Goal: Task Accomplishment & Management: Use online tool/utility

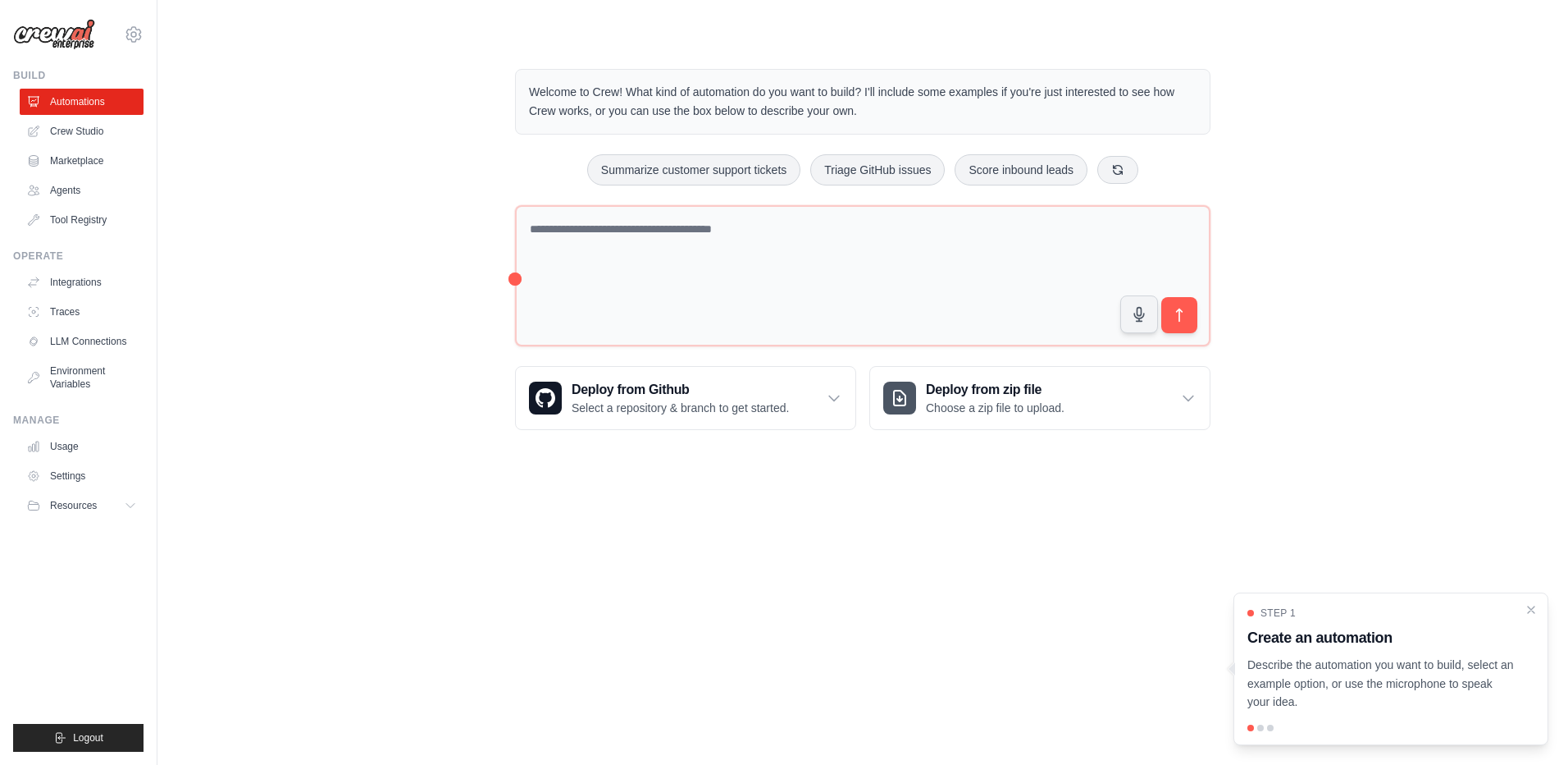
click at [708, 466] on main "Welcome to Crew! What kind of automation do you want to build? I'll include som…" at bounding box center [862, 236] width 1410 height 473
click at [1529, 613] on icon "Close walkthrough" at bounding box center [1532, 609] width 15 height 15
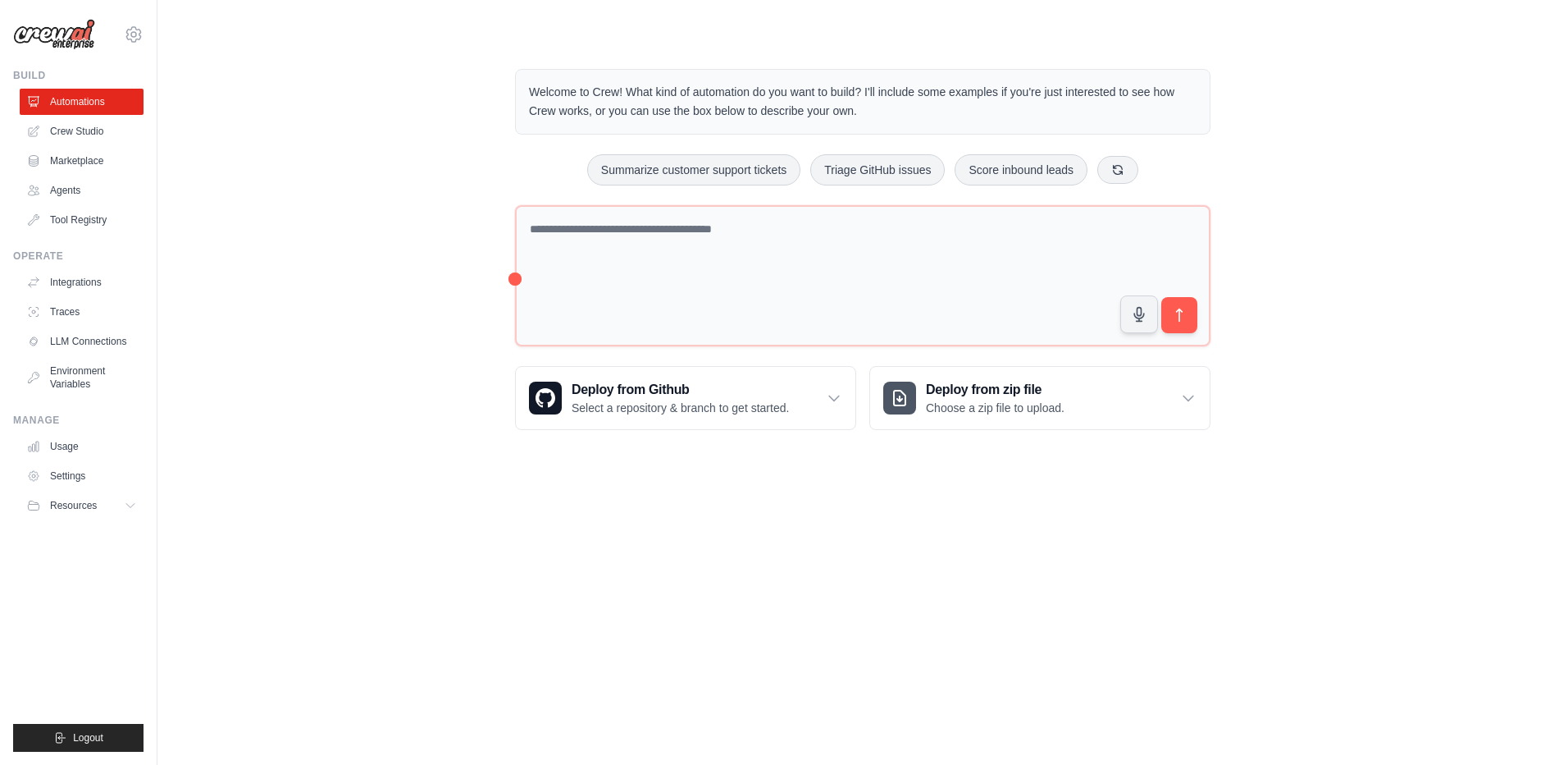
drag, startPoint x: 852, startPoint y: 521, endPoint x: 585, endPoint y: 460, distance: 273.9
click at [847, 521] on body "keenchen114@gmail.com Settings Build Automations Crew Studio" at bounding box center [784, 382] width 1568 height 765
click at [133, 37] on icon at bounding box center [133, 35] width 5 height 5
click at [121, 110] on link "Settings" at bounding box center [133, 111] width 144 height 30
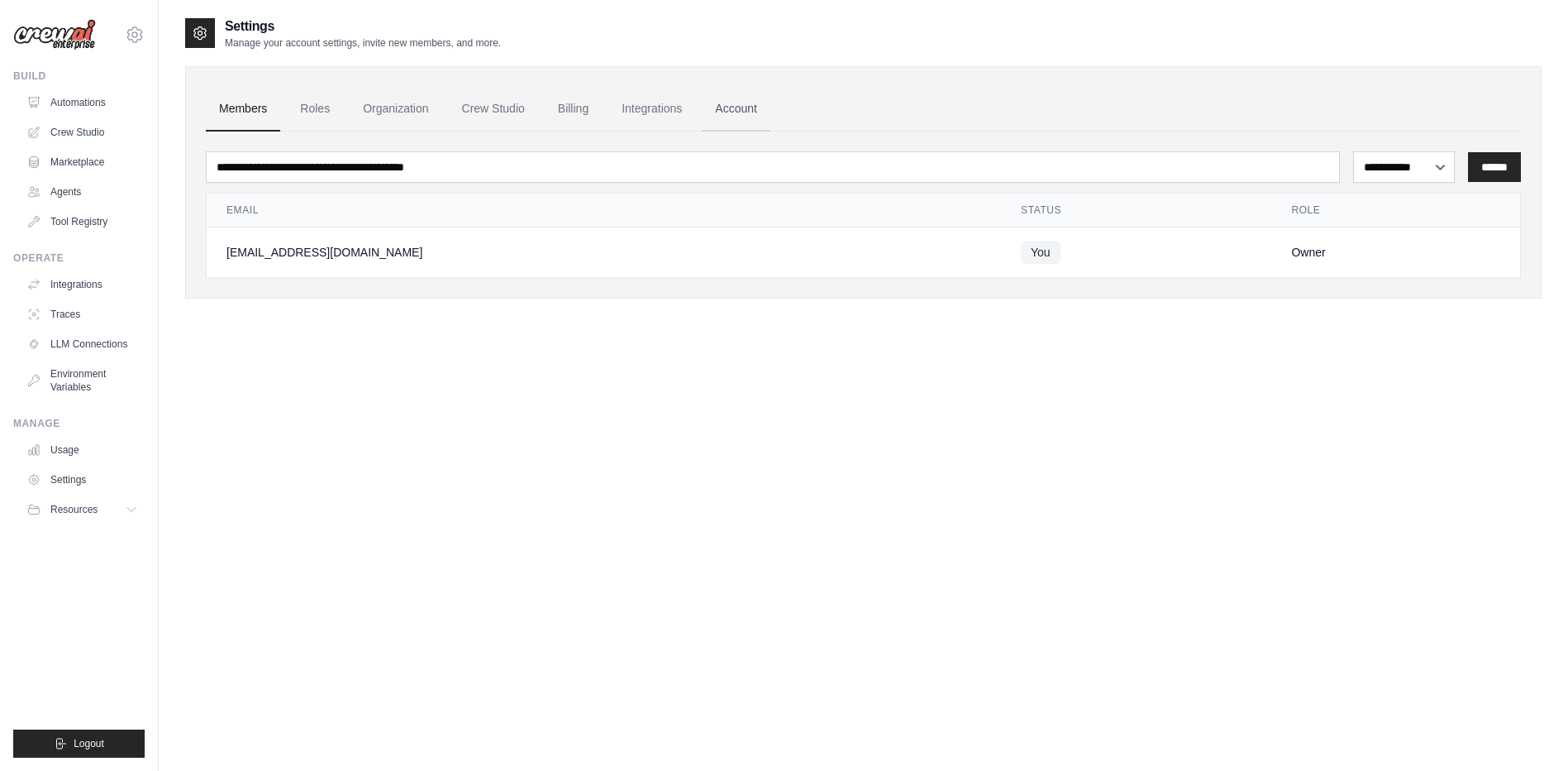
click at [760, 115] on link "Account" at bounding box center [736, 109] width 69 height 44
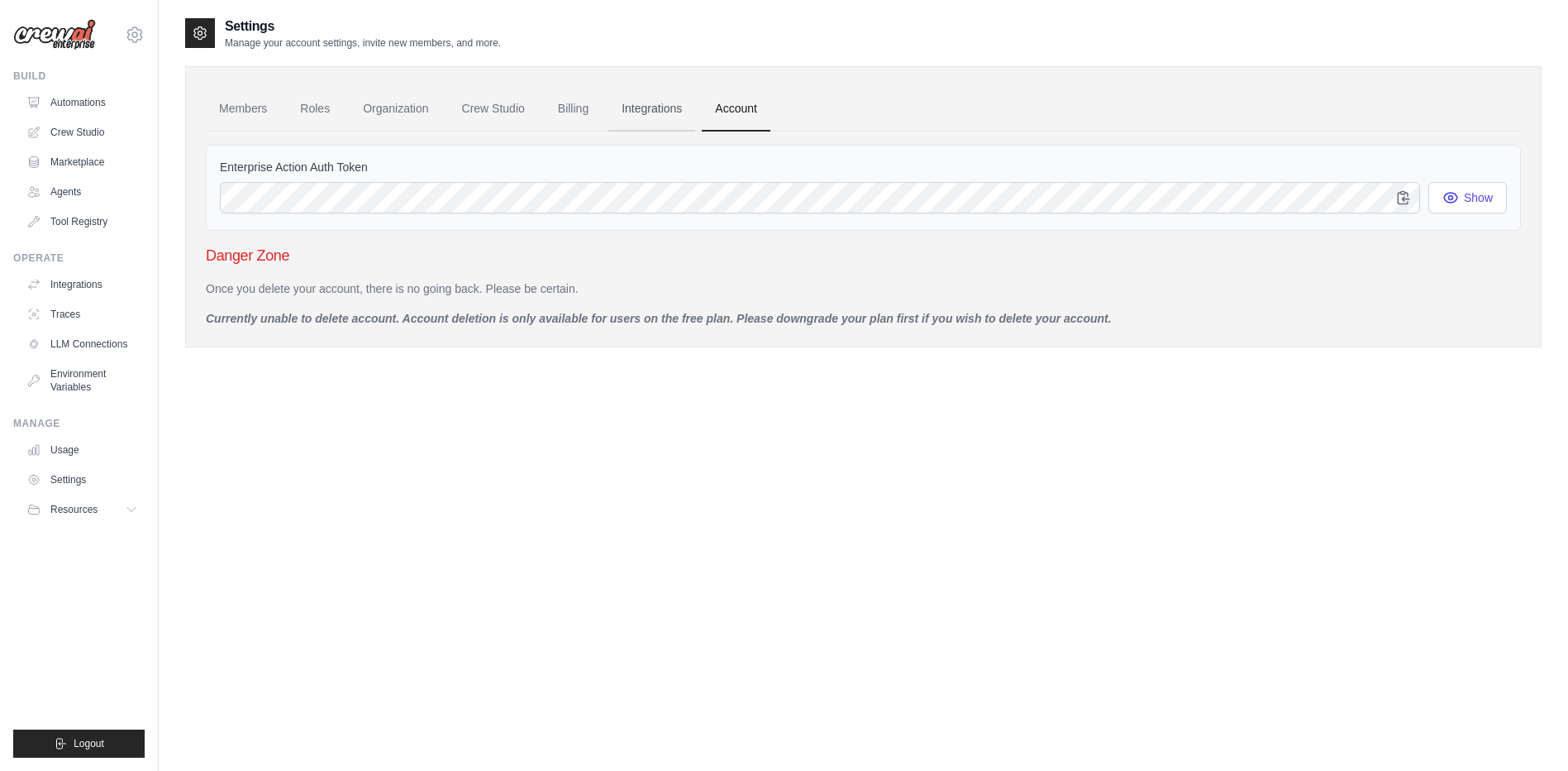
click at [675, 116] on link "Integrations" at bounding box center [652, 109] width 87 height 44
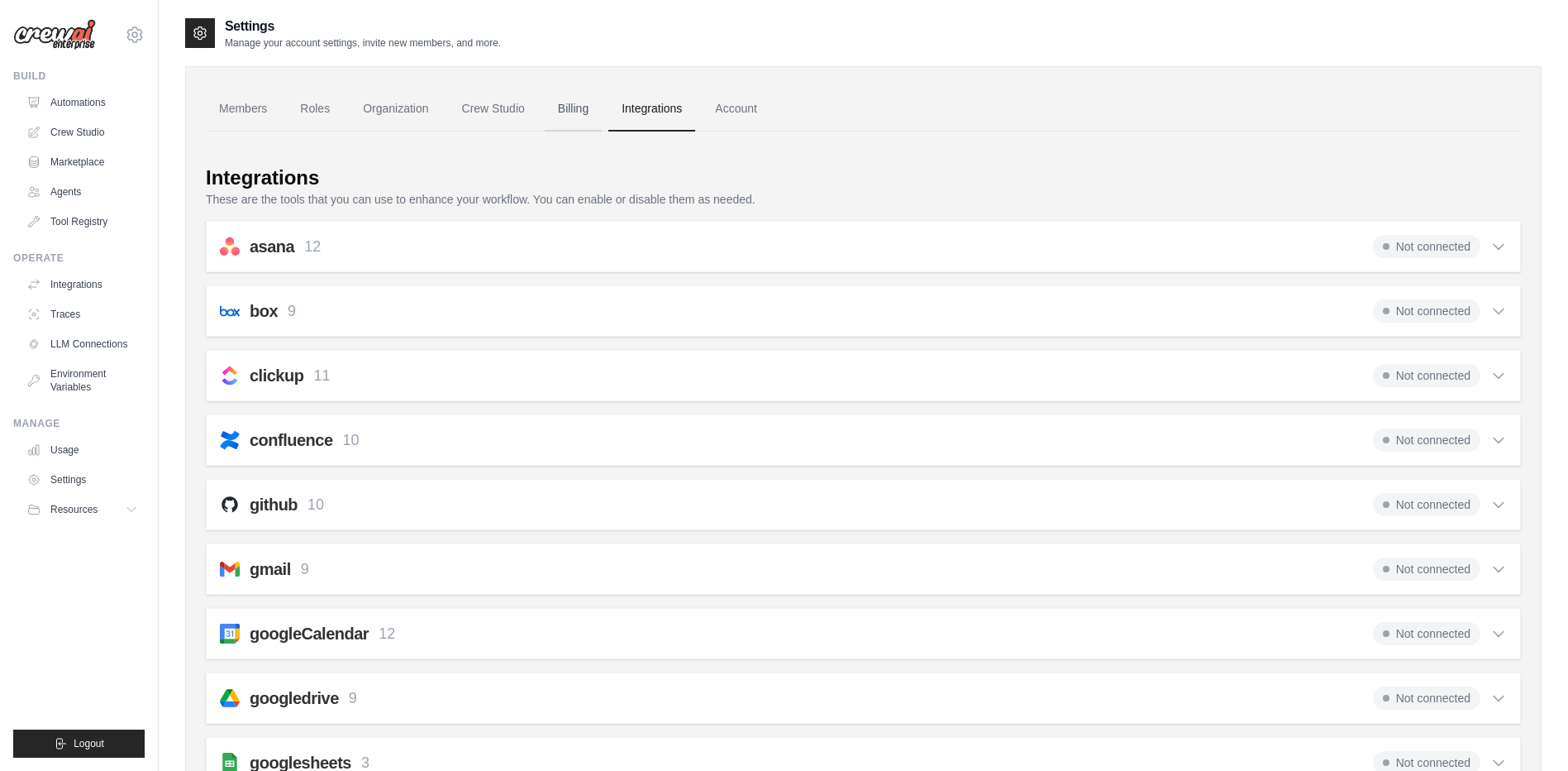
click at [584, 116] on link "Billing" at bounding box center [573, 109] width 57 height 44
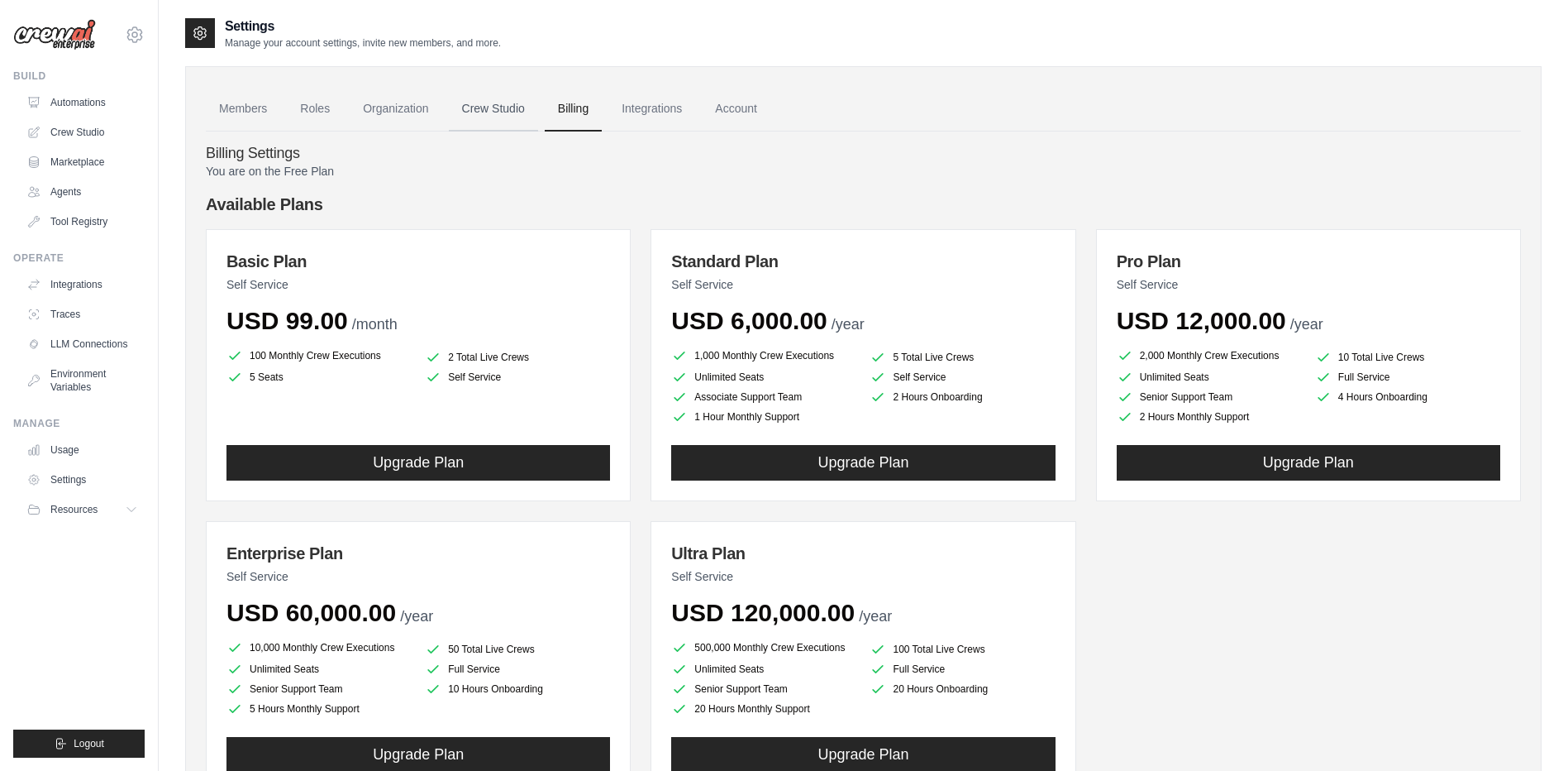
click at [508, 116] on link "Crew Studio" at bounding box center [493, 109] width 89 height 44
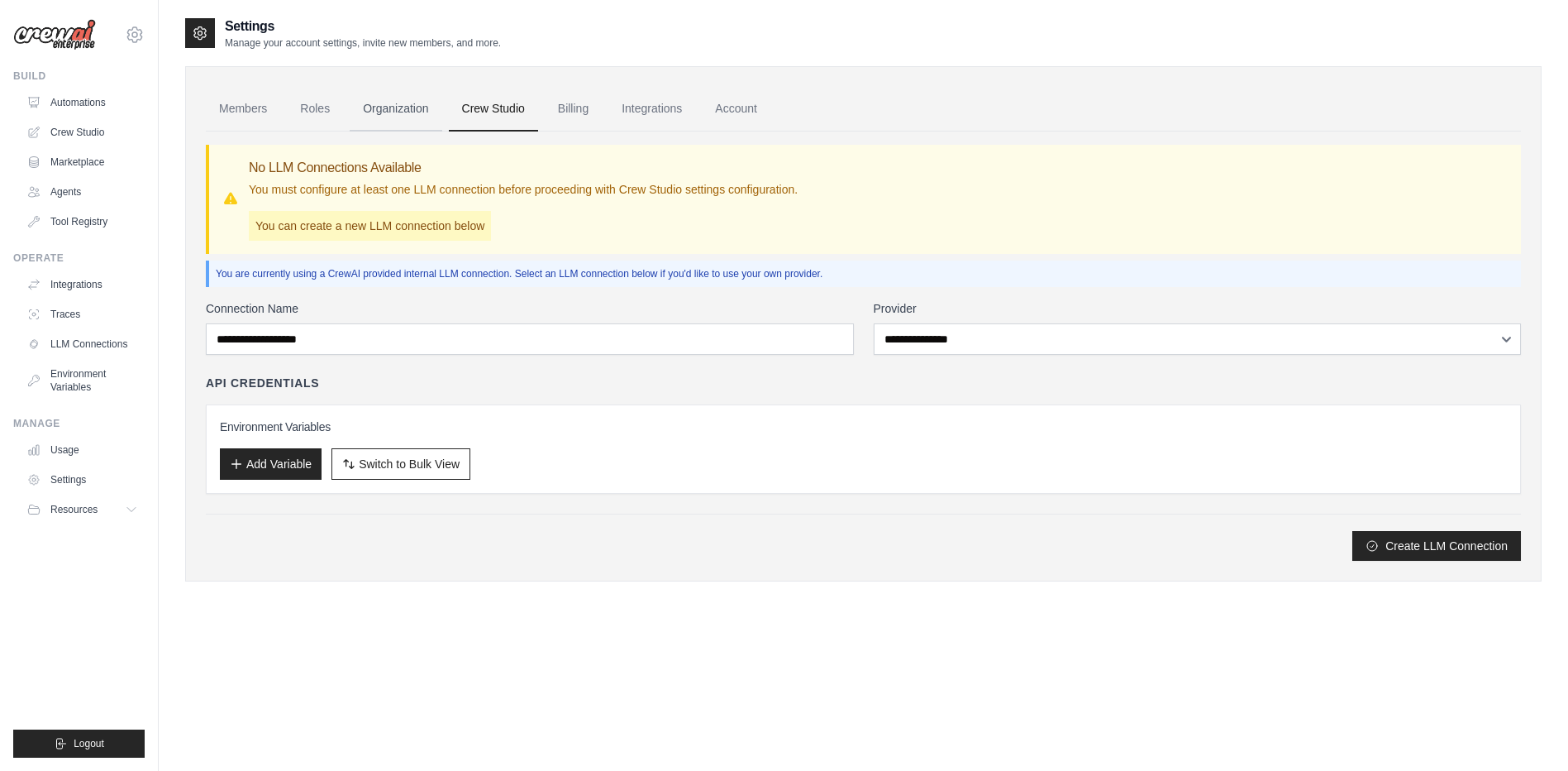
click at [398, 115] on link "Organization" at bounding box center [395, 109] width 92 height 44
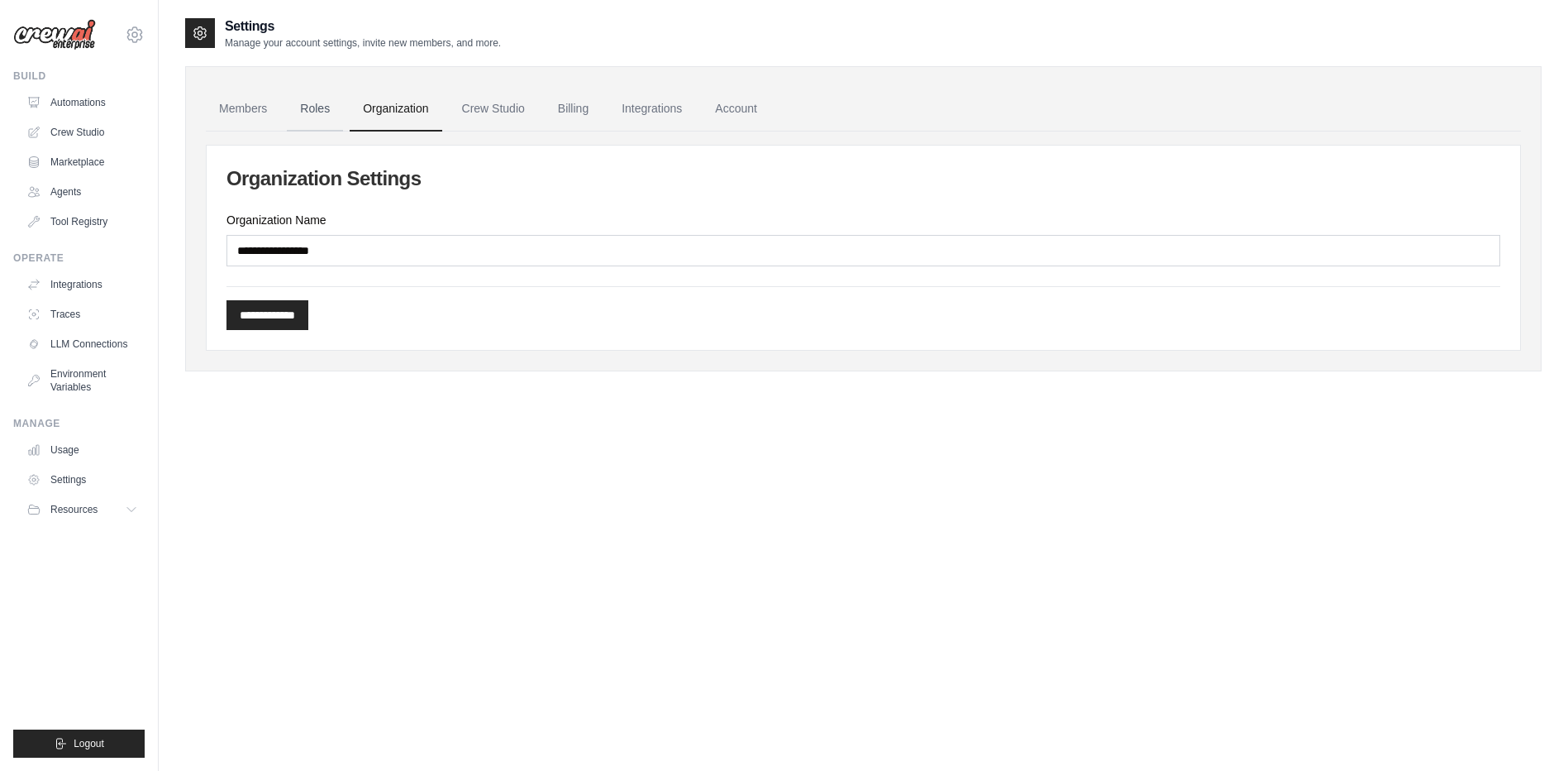
click at [315, 115] on link "Roles" at bounding box center [314, 109] width 56 height 44
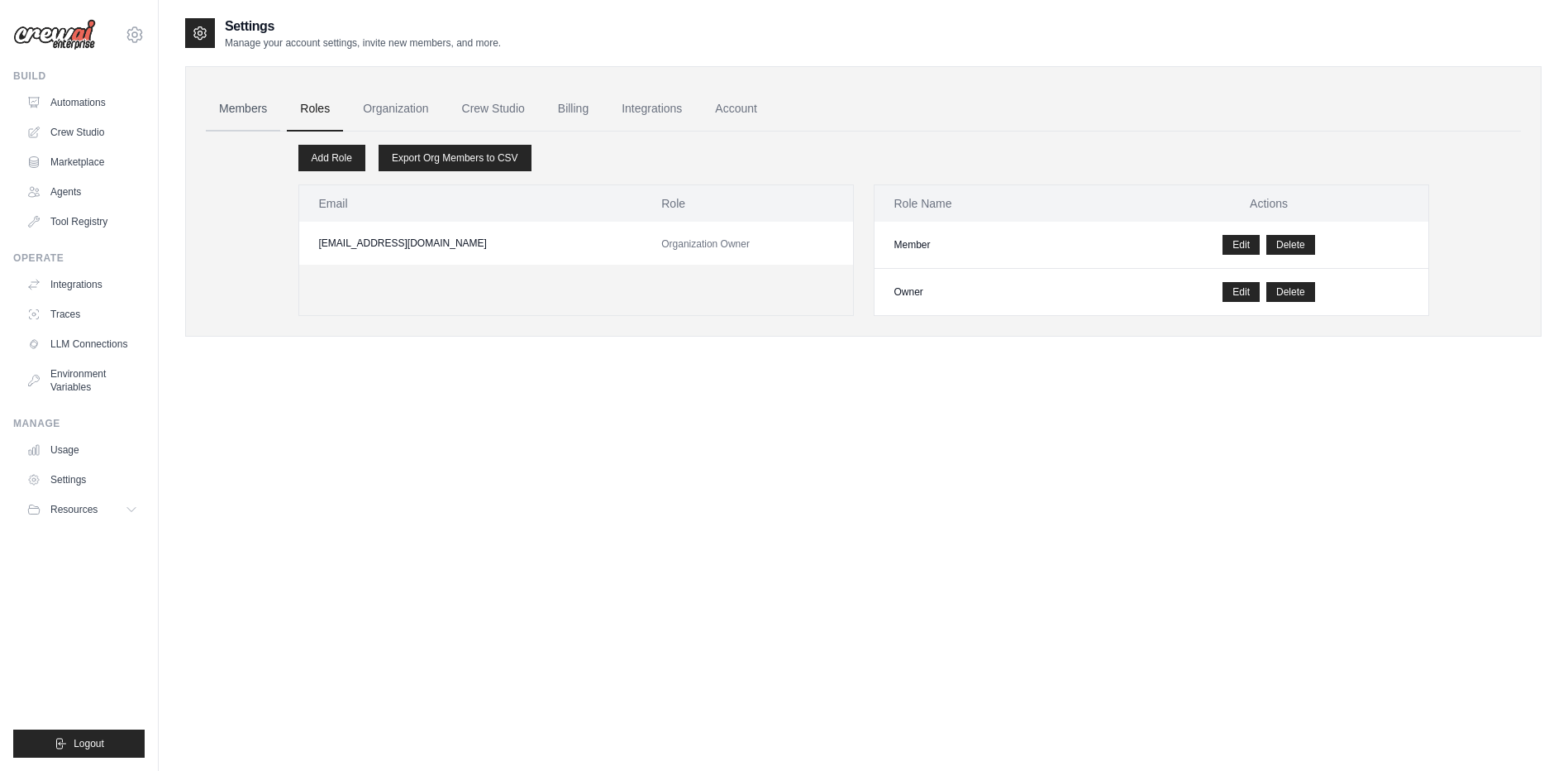
click at [232, 115] on link "Members" at bounding box center [242, 109] width 74 height 44
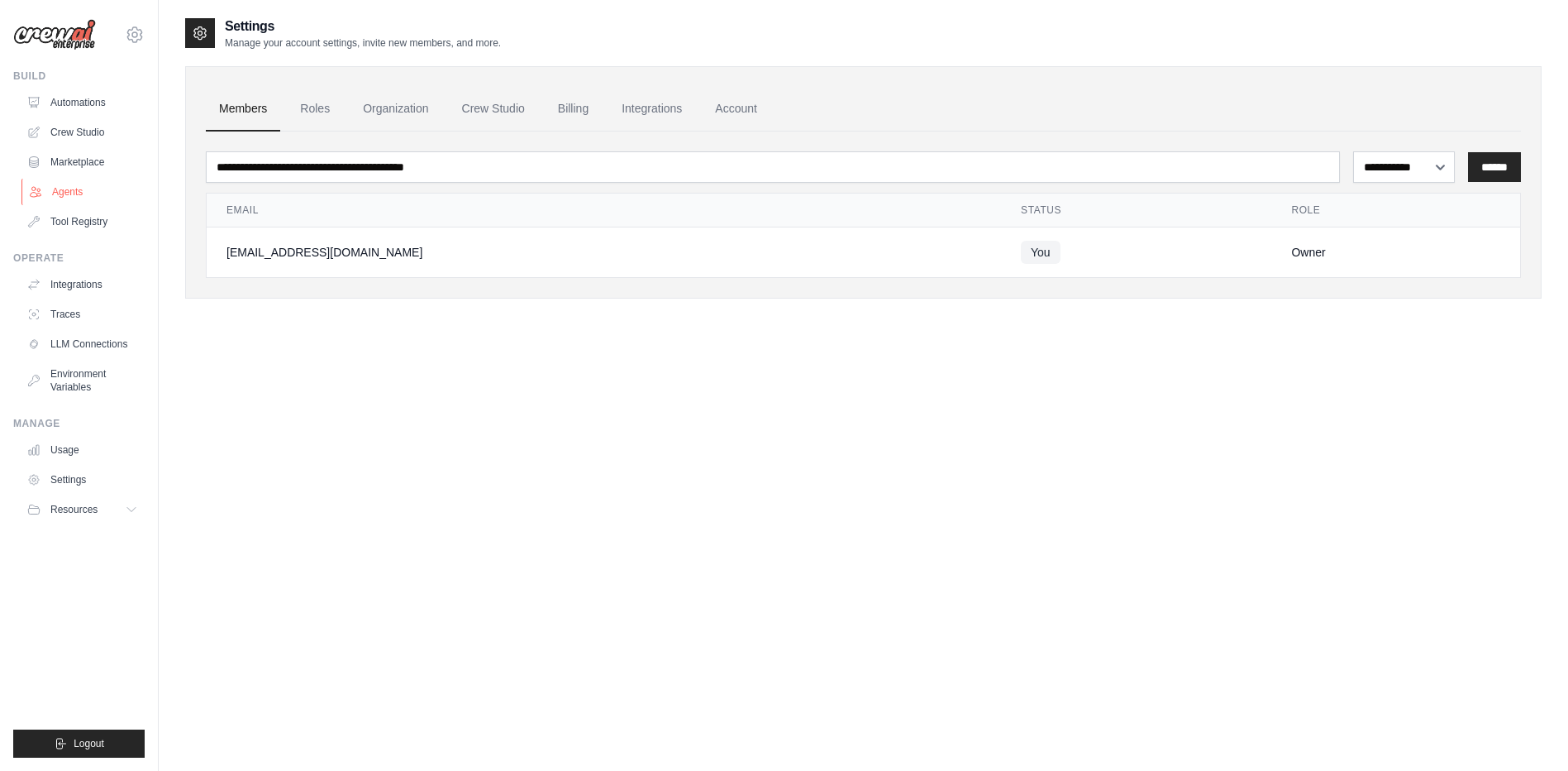
click at [100, 191] on link "Agents" at bounding box center [84, 192] width 125 height 27
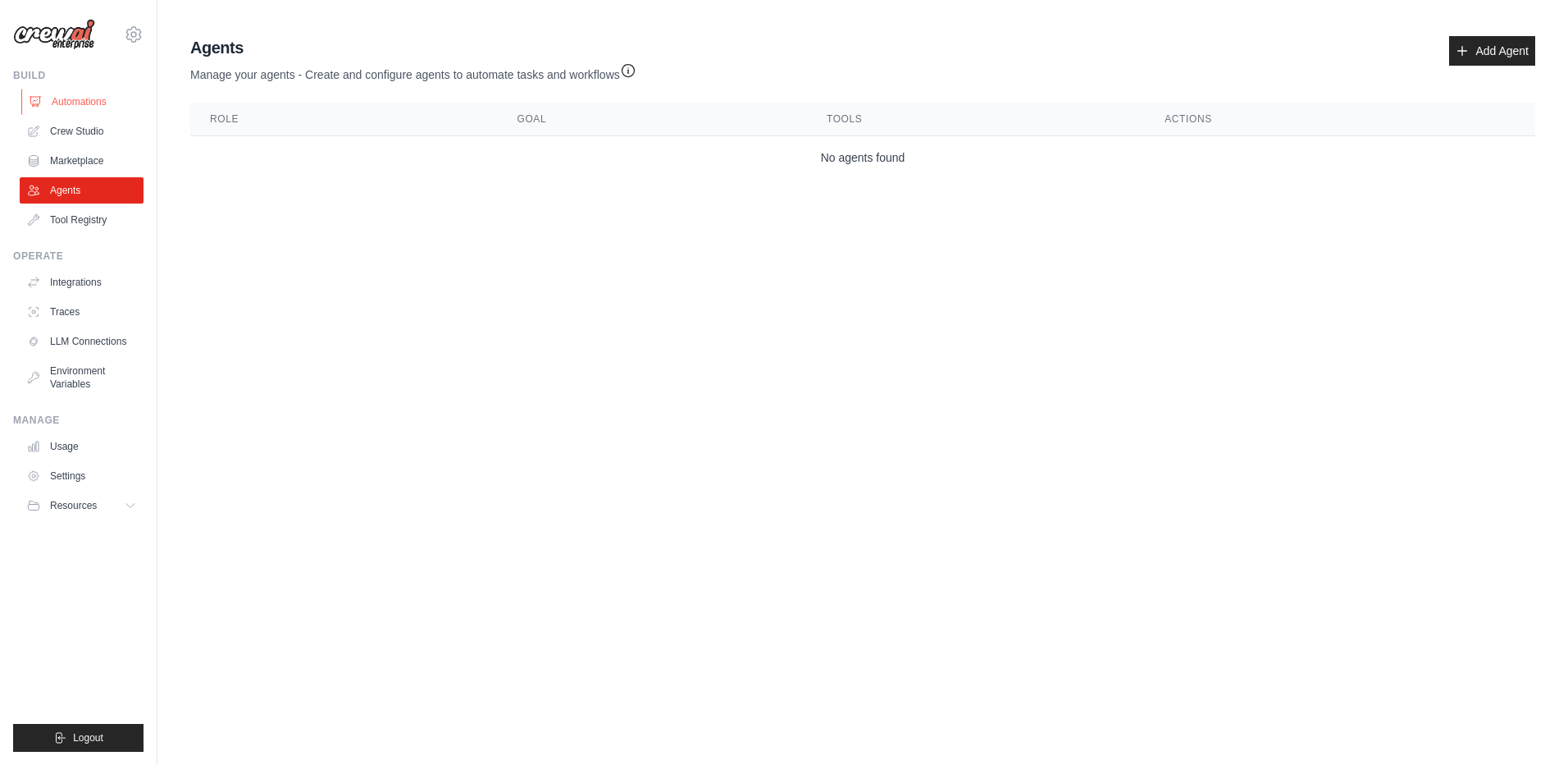
click at [85, 102] on link "Automations" at bounding box center [83, 102] width 124 height 27
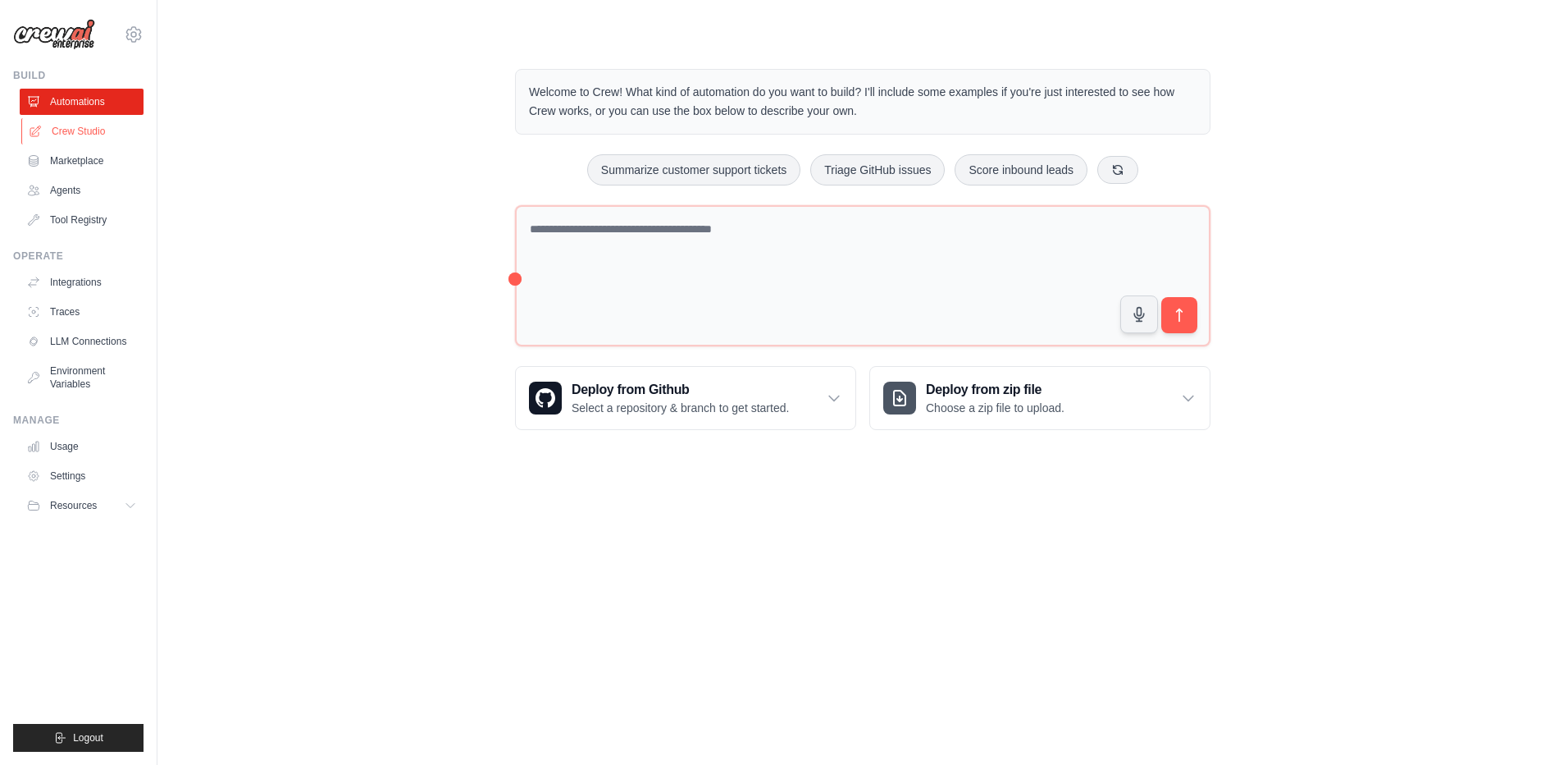
click at [85, 129] on link "Crew Studio" at bounding box center [83, 131] width 124 height 27
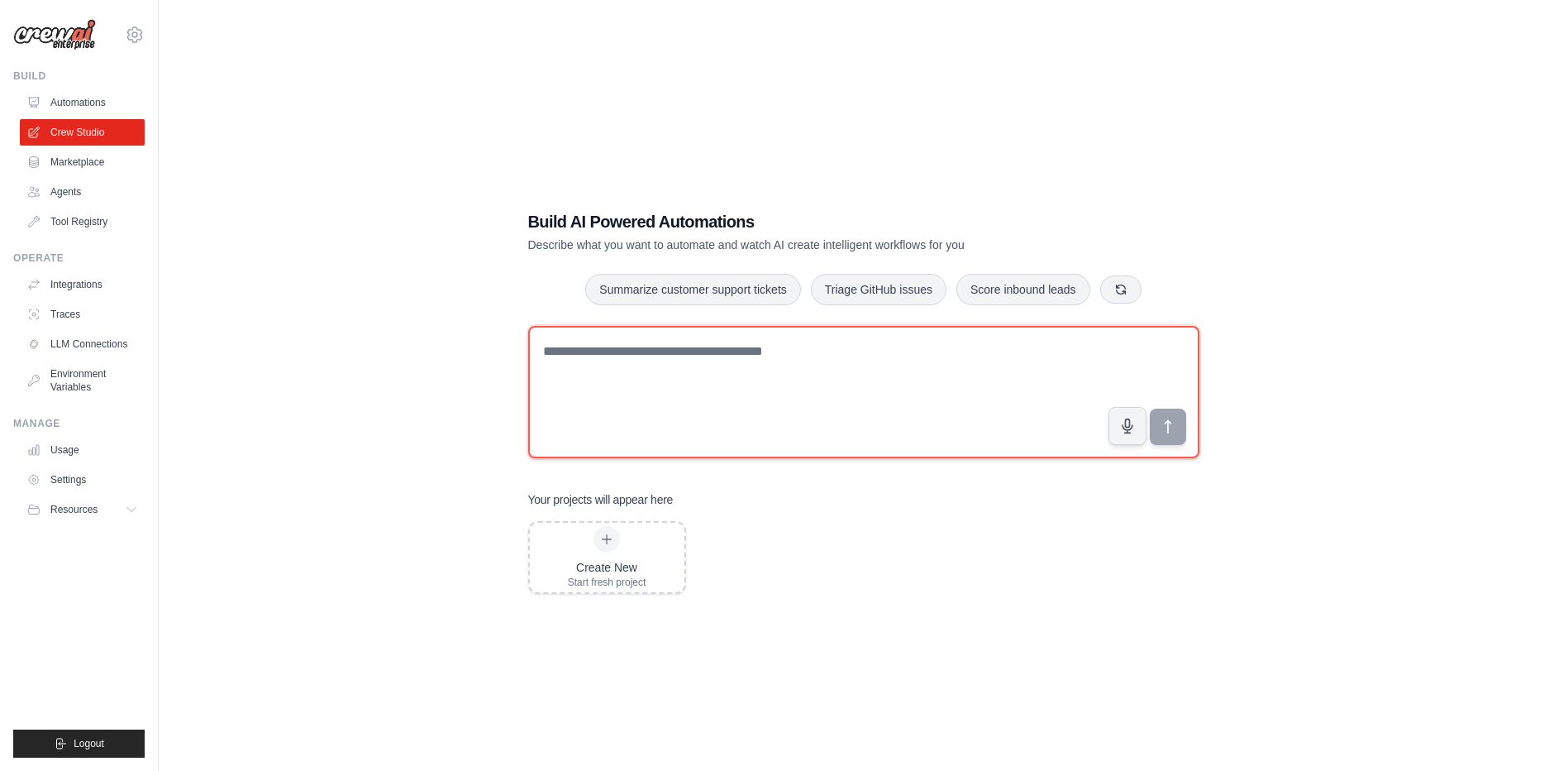
click at [651, 348] on textarea at bounding box center [863, 392] width 671 height 132
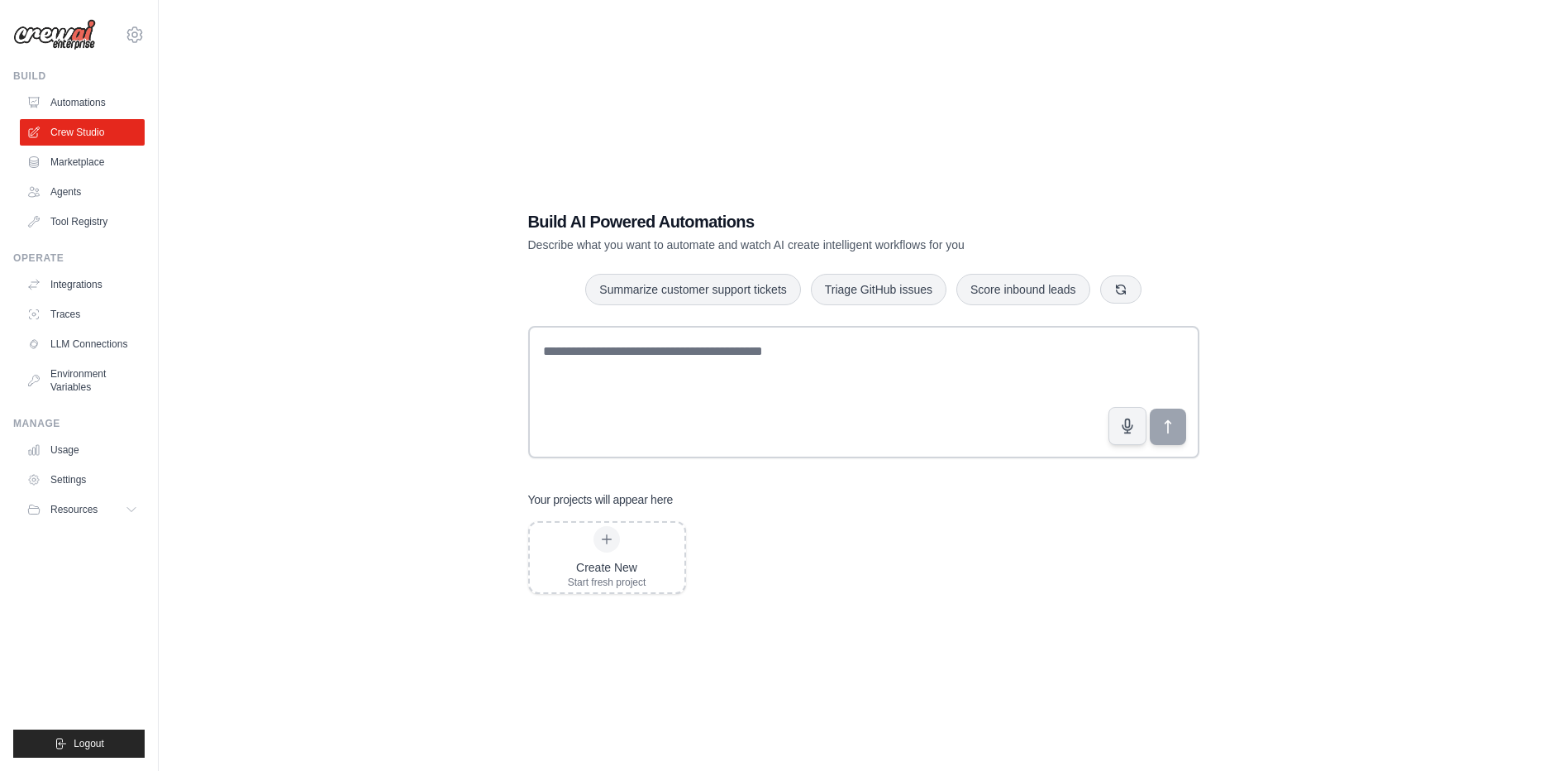
click at [510, 506] on div "Build AI Powered Automations Describe what you want to automate and watch AI cr…" at bounding box center [863, 402] width 711 height 437
click at [610, 547] on div at bounding box center [607, 539] width 27 height 27
click at [88, 154] on link "Marketplace" at bounding box center [84, 162] width 125 height 27
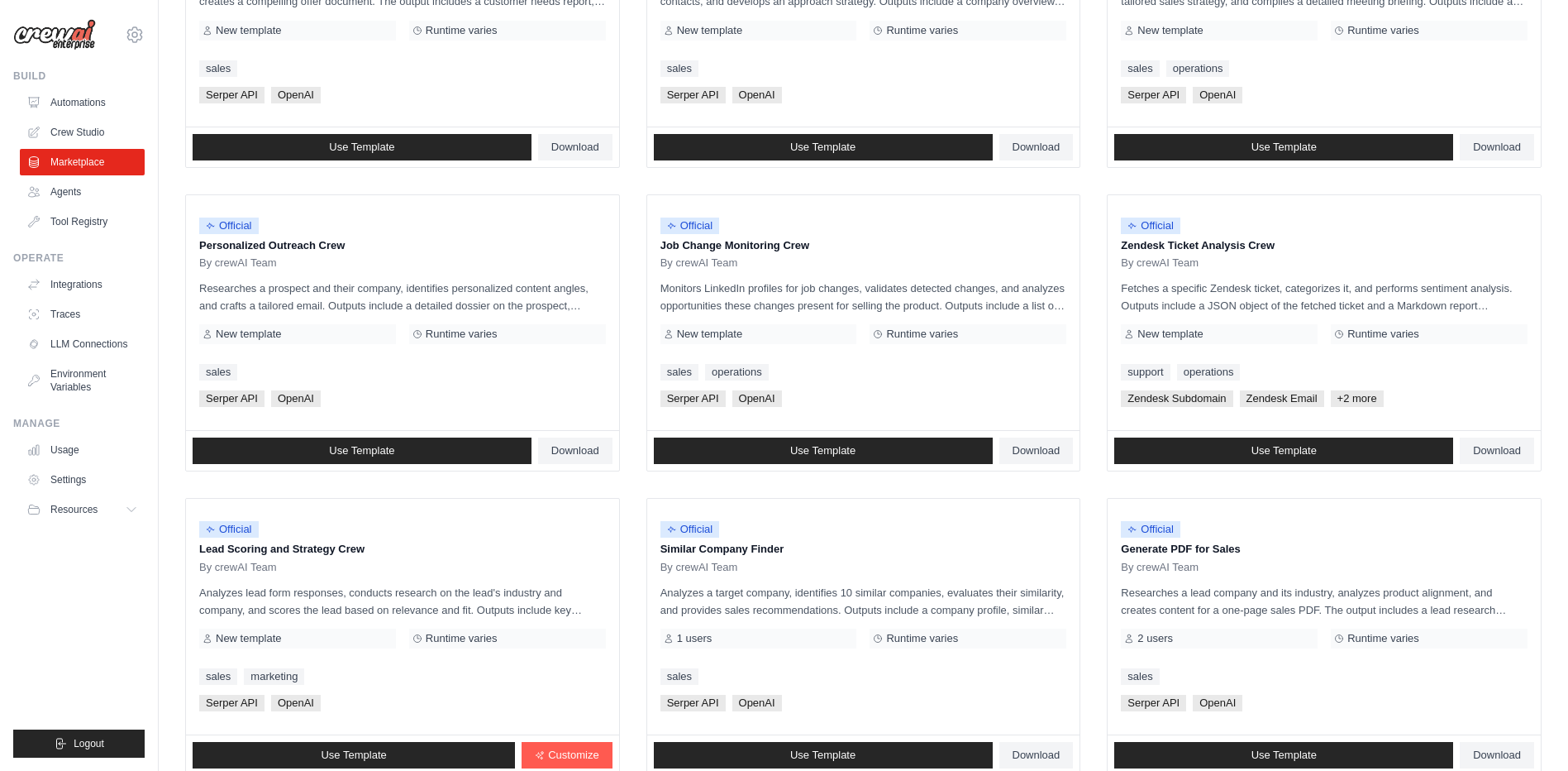
scroll to position [762, 0]
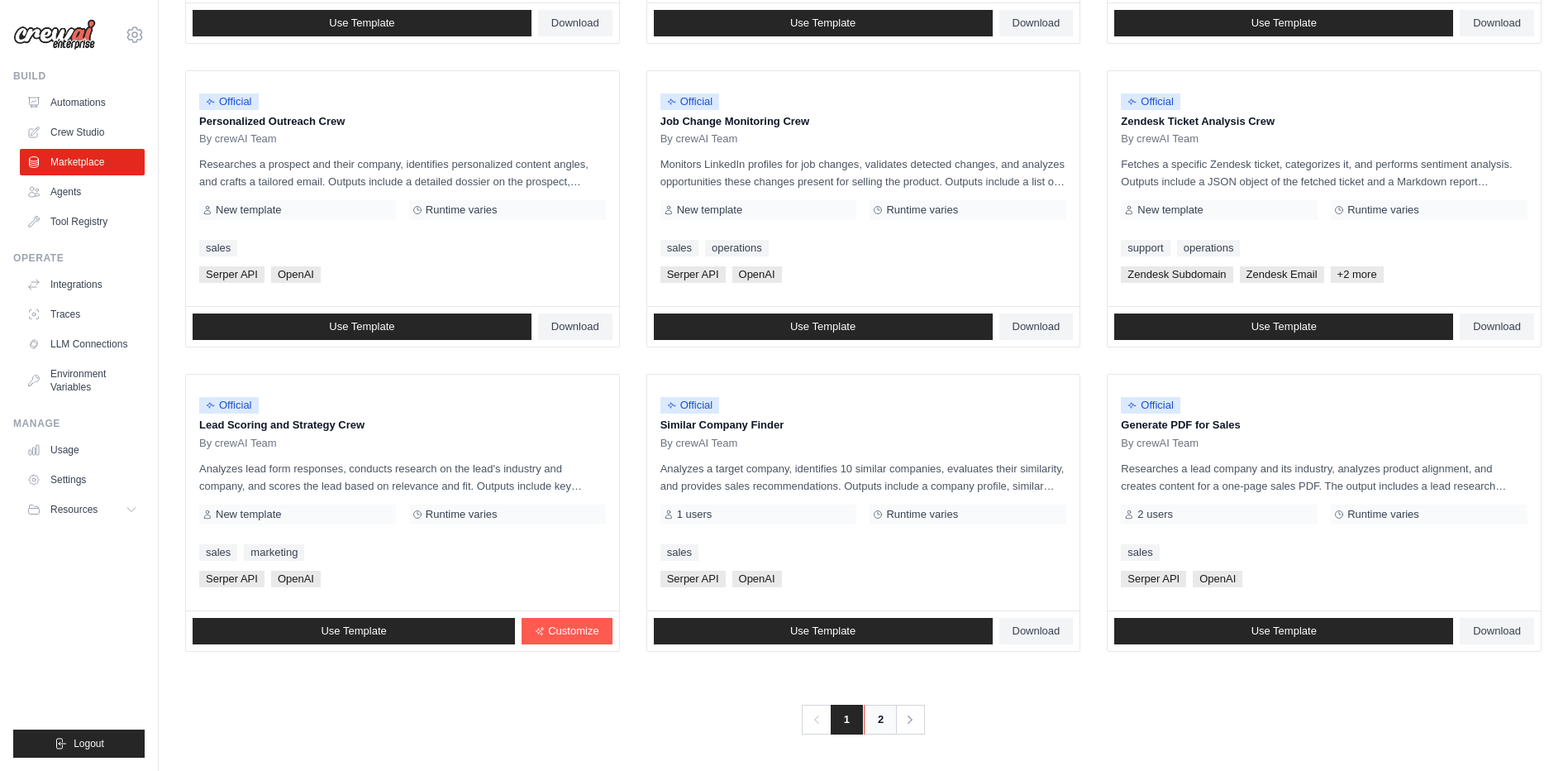
click at [877, 719] on link "2" at bounding box center [881, 720] width 33 height 30
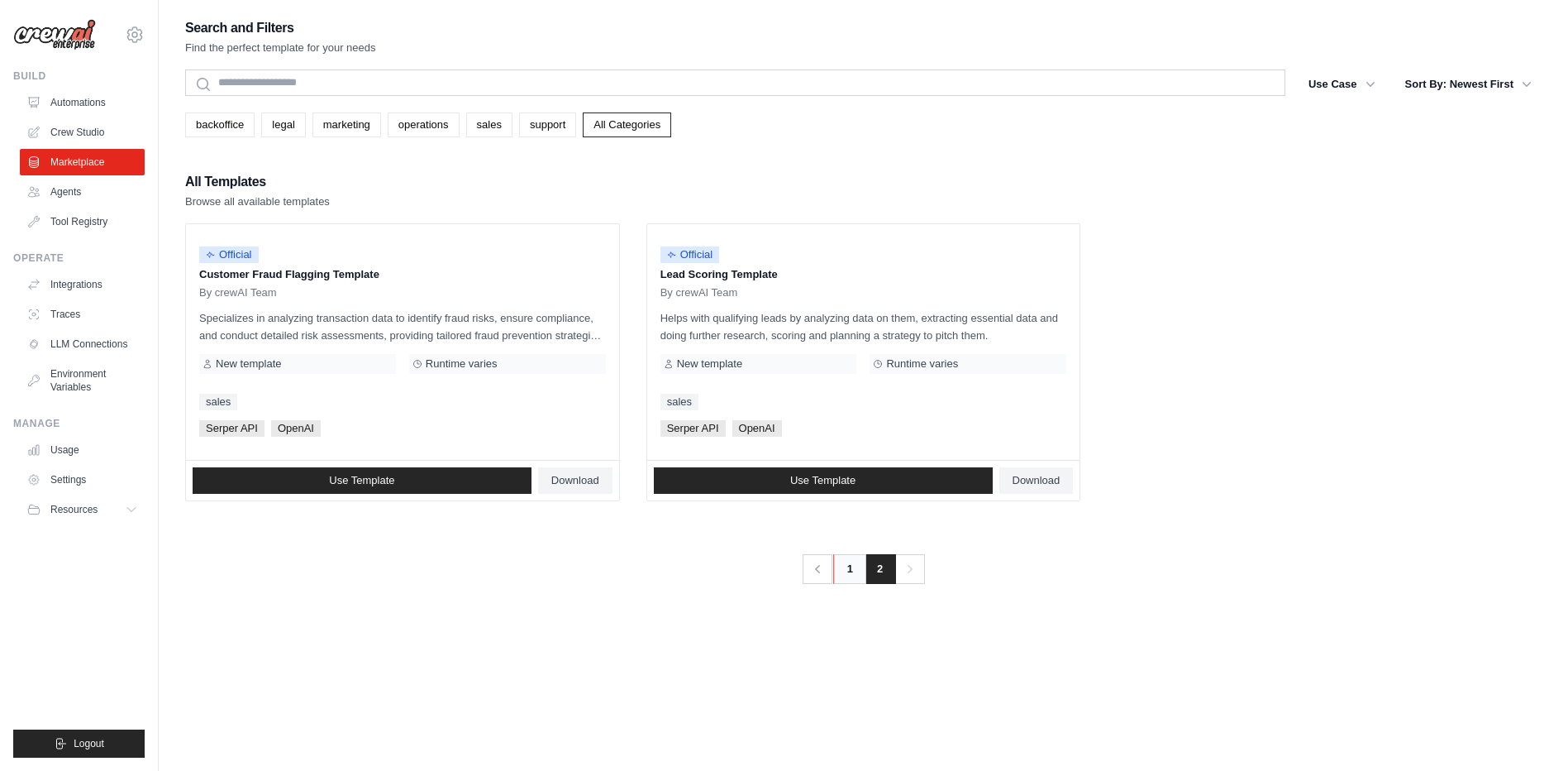
click at [860, 580] on link "1" at bounding box center [850, 569] width 33 height 30
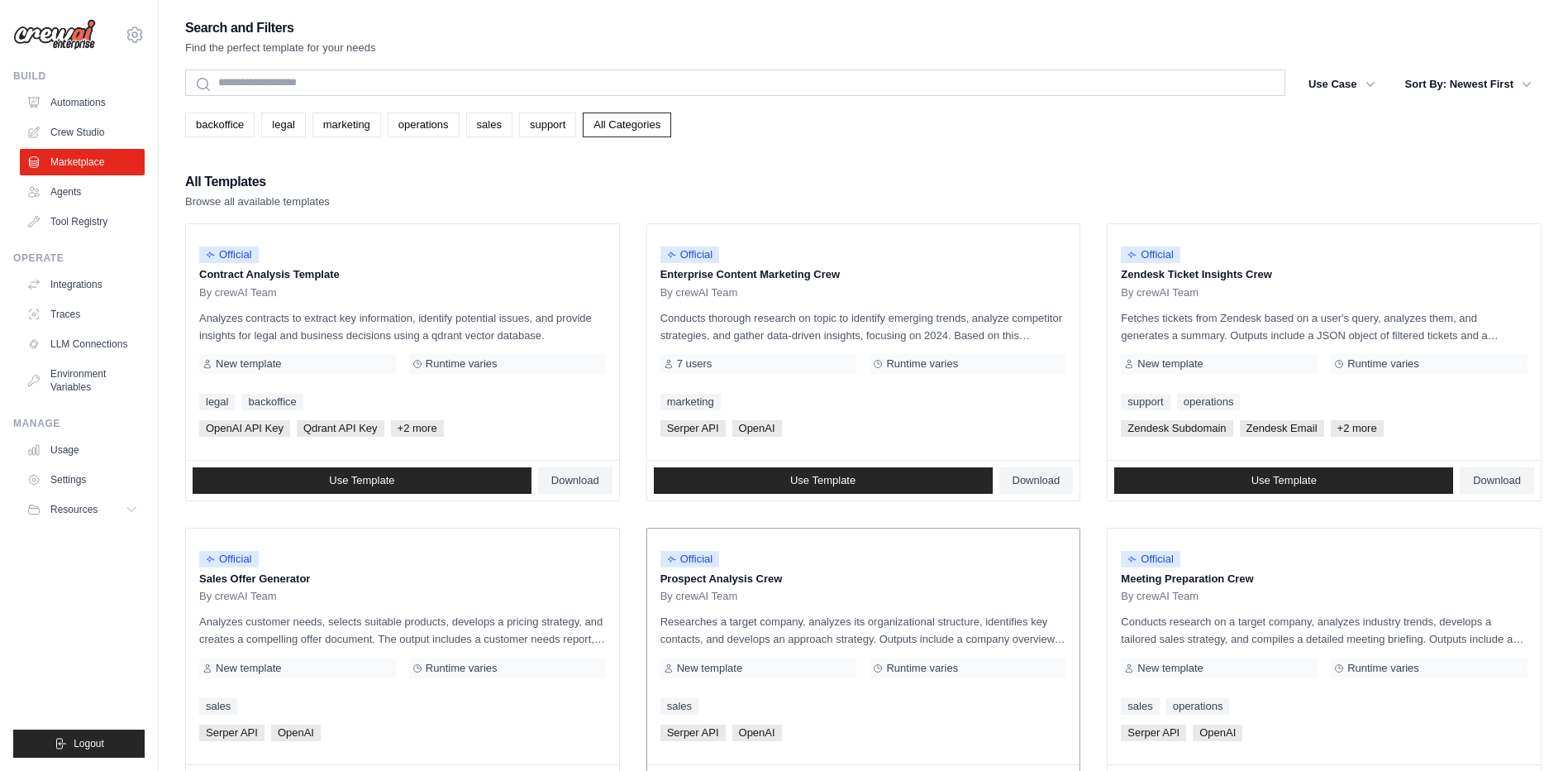
click at [869, 573] on p "Prospect Analysis Crew" at bounding box center [863, 579] width 407 height 17
click at [914, 487] on link "Use Template" at bounding box center [823, 481] width 339 height 27
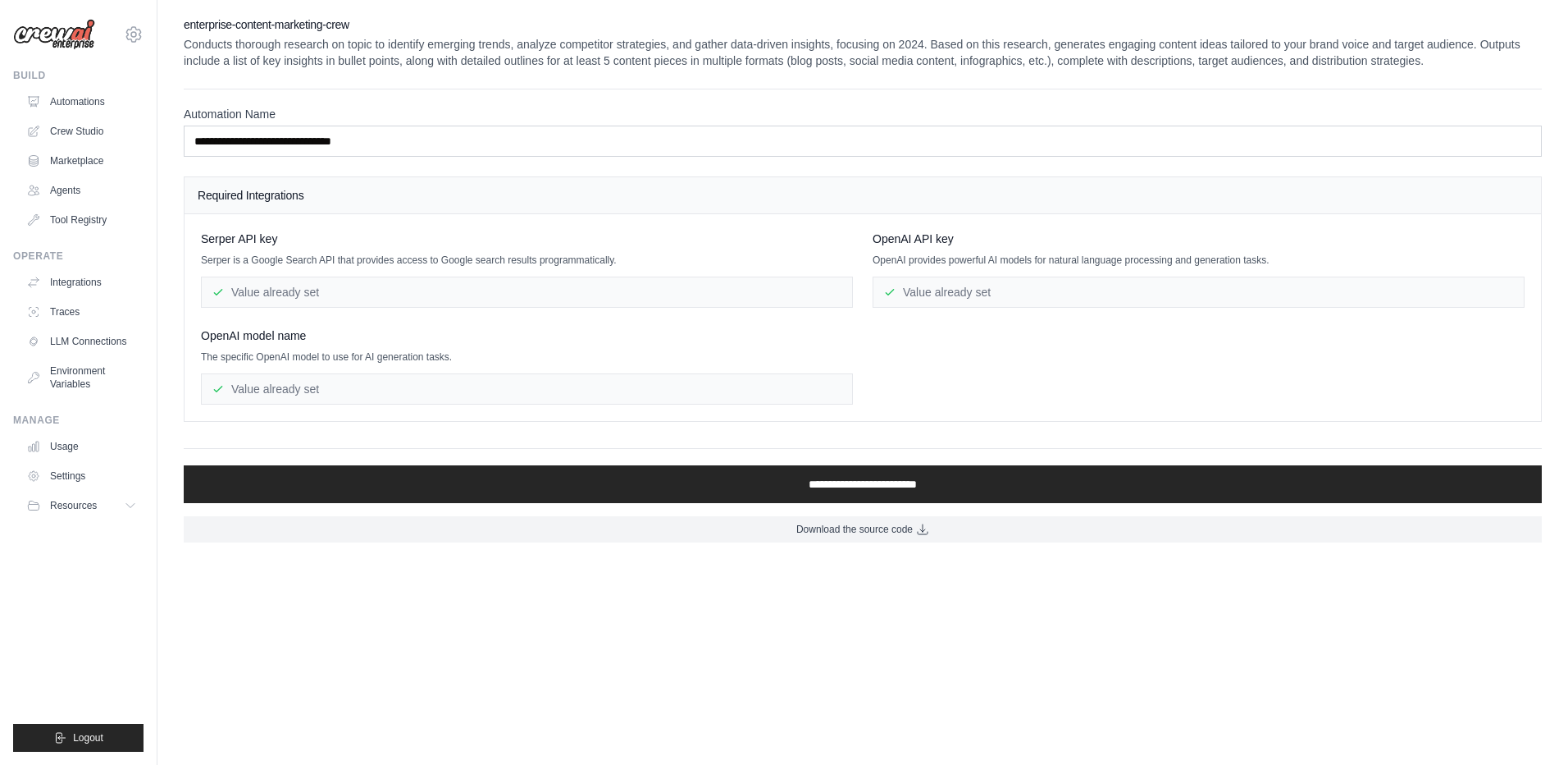
click at [305, 295] on div "Value already set" at bounding box center [527, 292] width 652 height 32
click at [308, 294] on div "Value already set" at bounding box center [527, 292] width 652 height 32
drag, startPoint x: 308, startPoint y: 294, endPoint x: 249, endPoint y: 236, distance: 82.7
click at [249, 236] on span "Serper API key" at bounding box center [239, 239] width 76 height 17
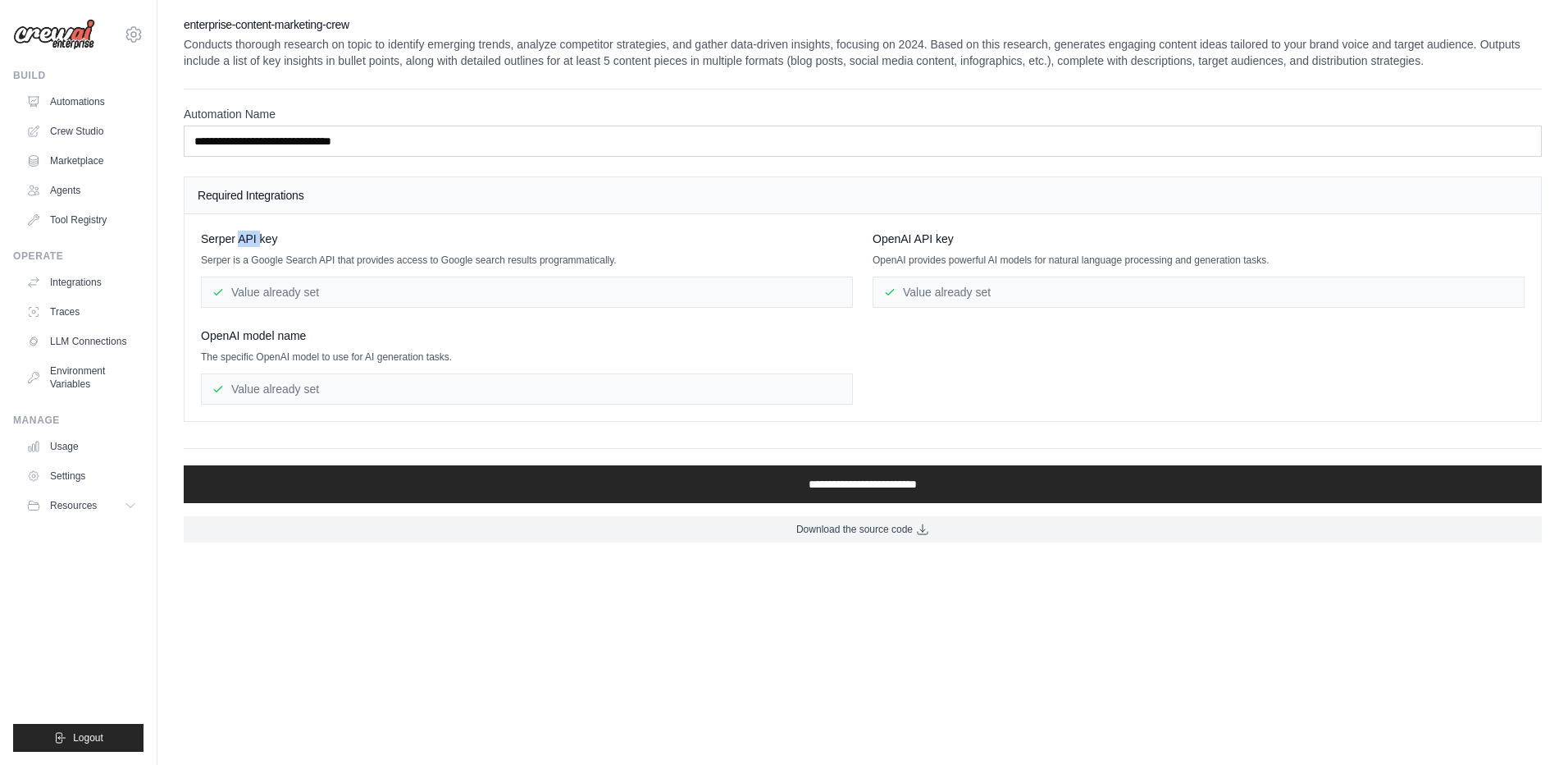
click at [249, 236] on span "Serper API key" at bounding box center [239, 239] width 76 height 17
drag, startPoint x: 249, startPoint y: 236, endPoint x: 323, endPoint y: 325, distance: 115.7
click at [323, 326] on div "Serper API key Serper is a Google Search API that provides access to Google sea…" at bounding box center [862, 318] width 1323 height 174
click at [323, 293] on div "Value already set" at bounding box center [527, 292] width 652 height 32
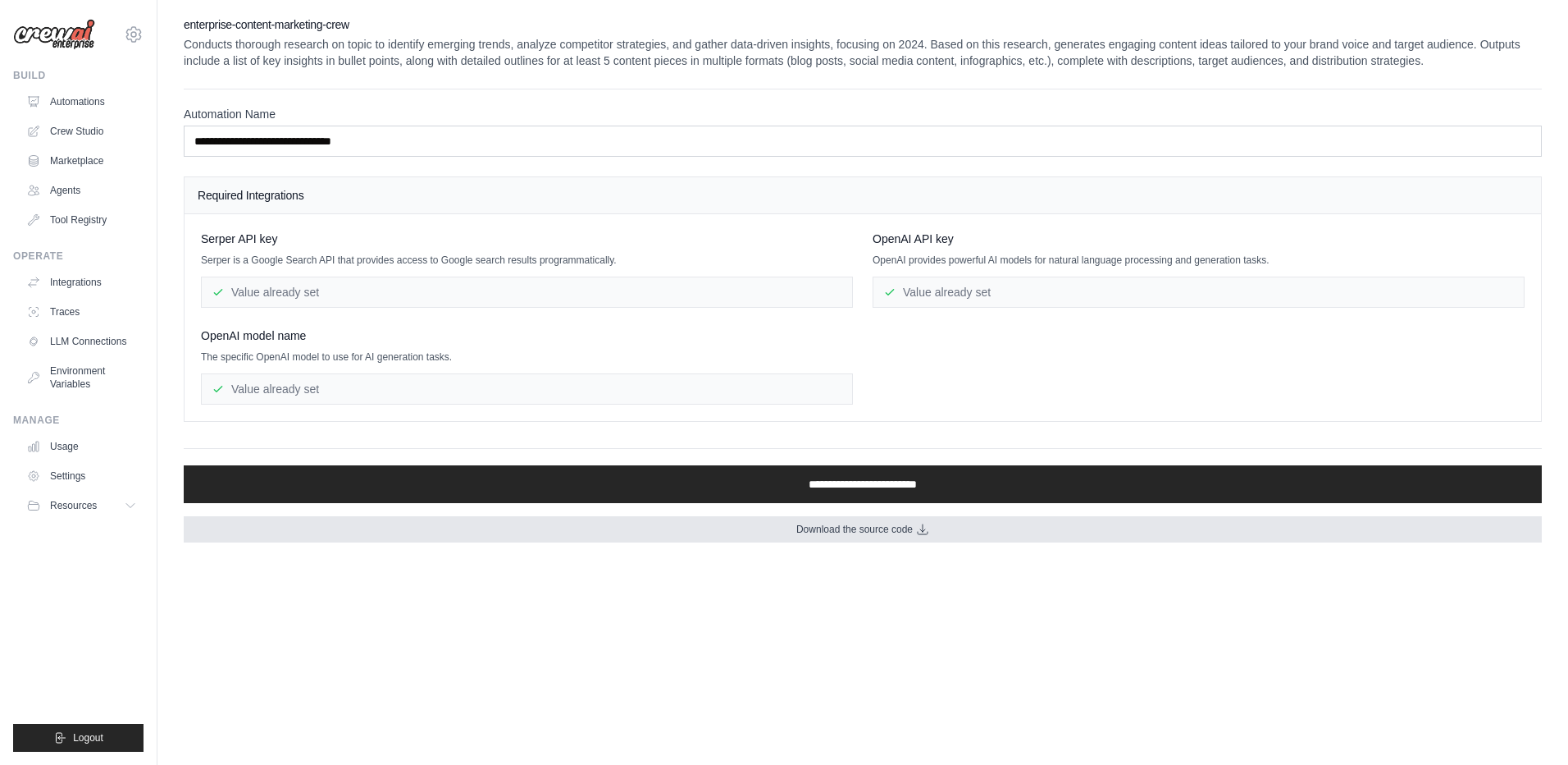
click at [844, 538] on link "Download the source code" at bounding box center [863, 529] width 1358 height 27
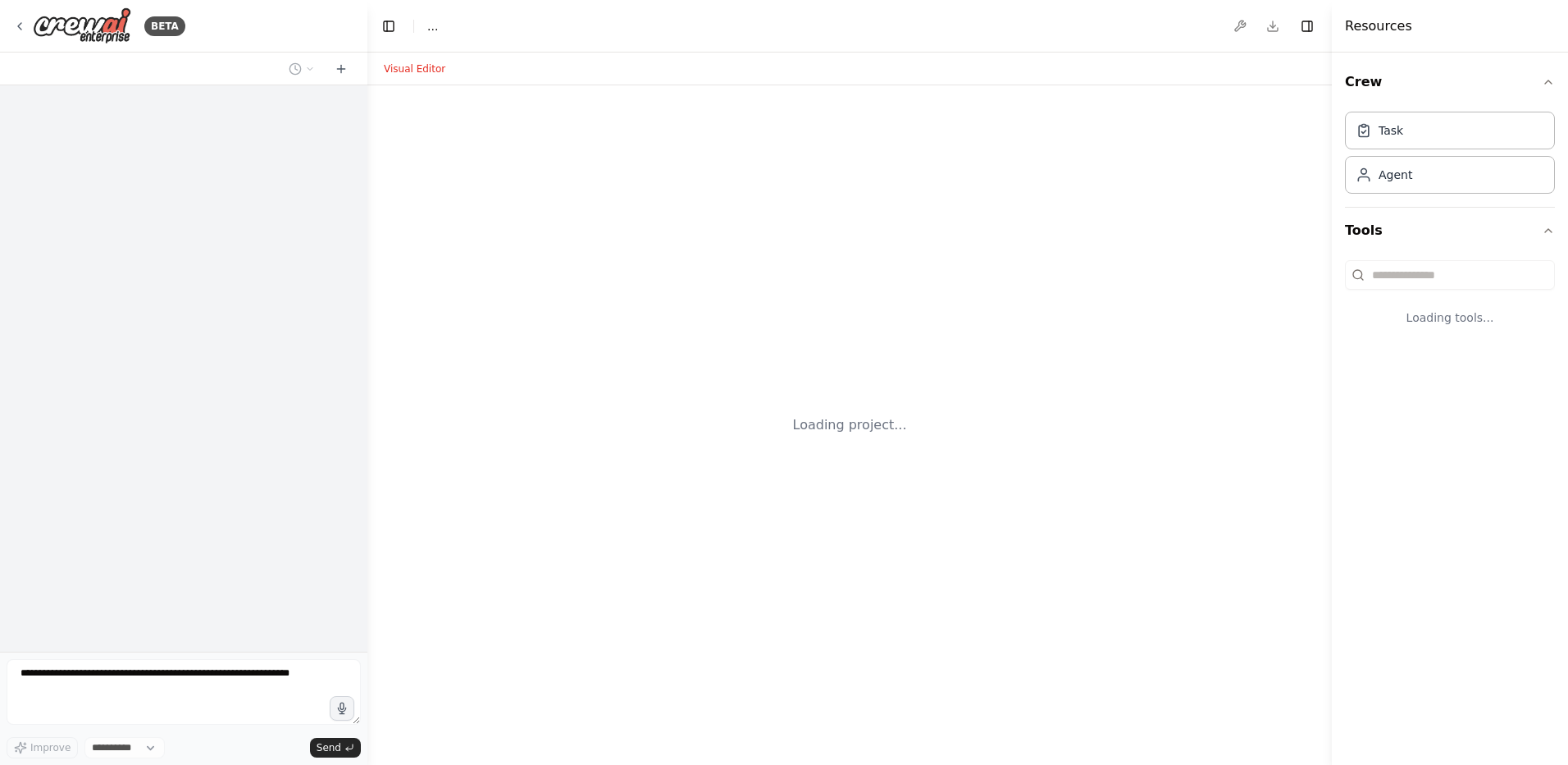
select select "****"
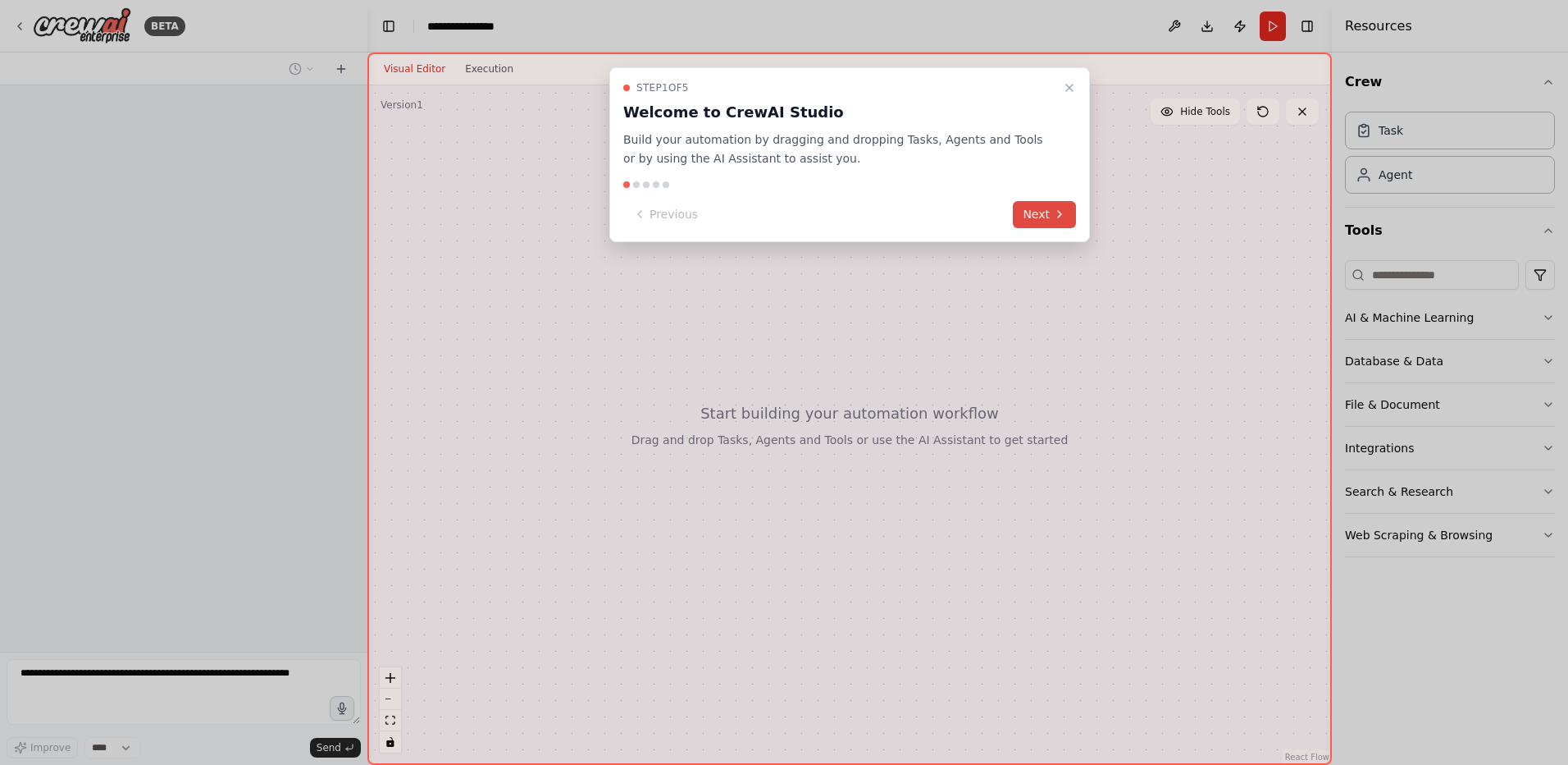
click at [1037, 210] on button "Next" at bounding box center [1044, 214] width 63 height 27
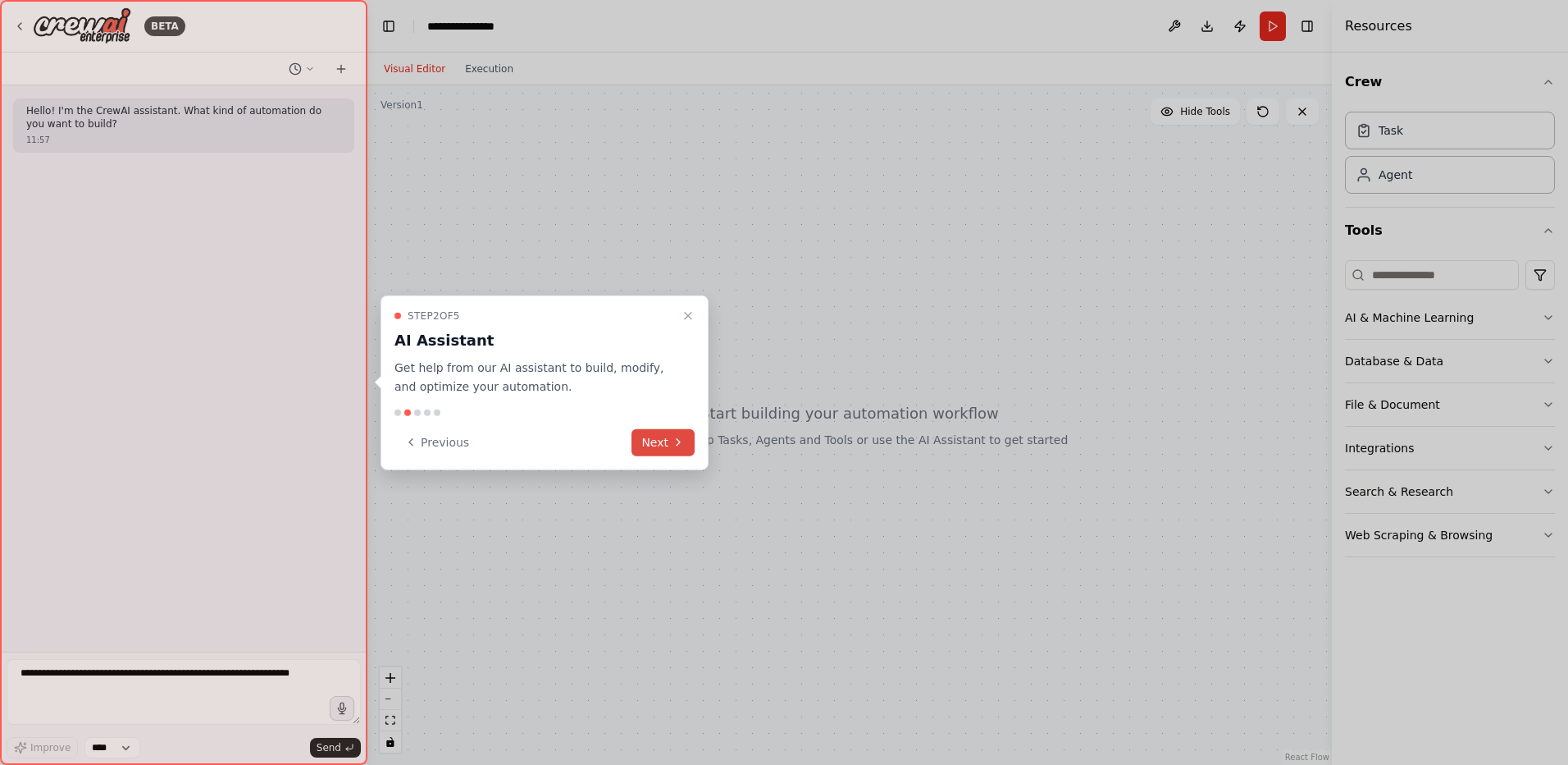
click at [661, 435] on button "Next" at bounding box center [663, 441] width 63 height 27
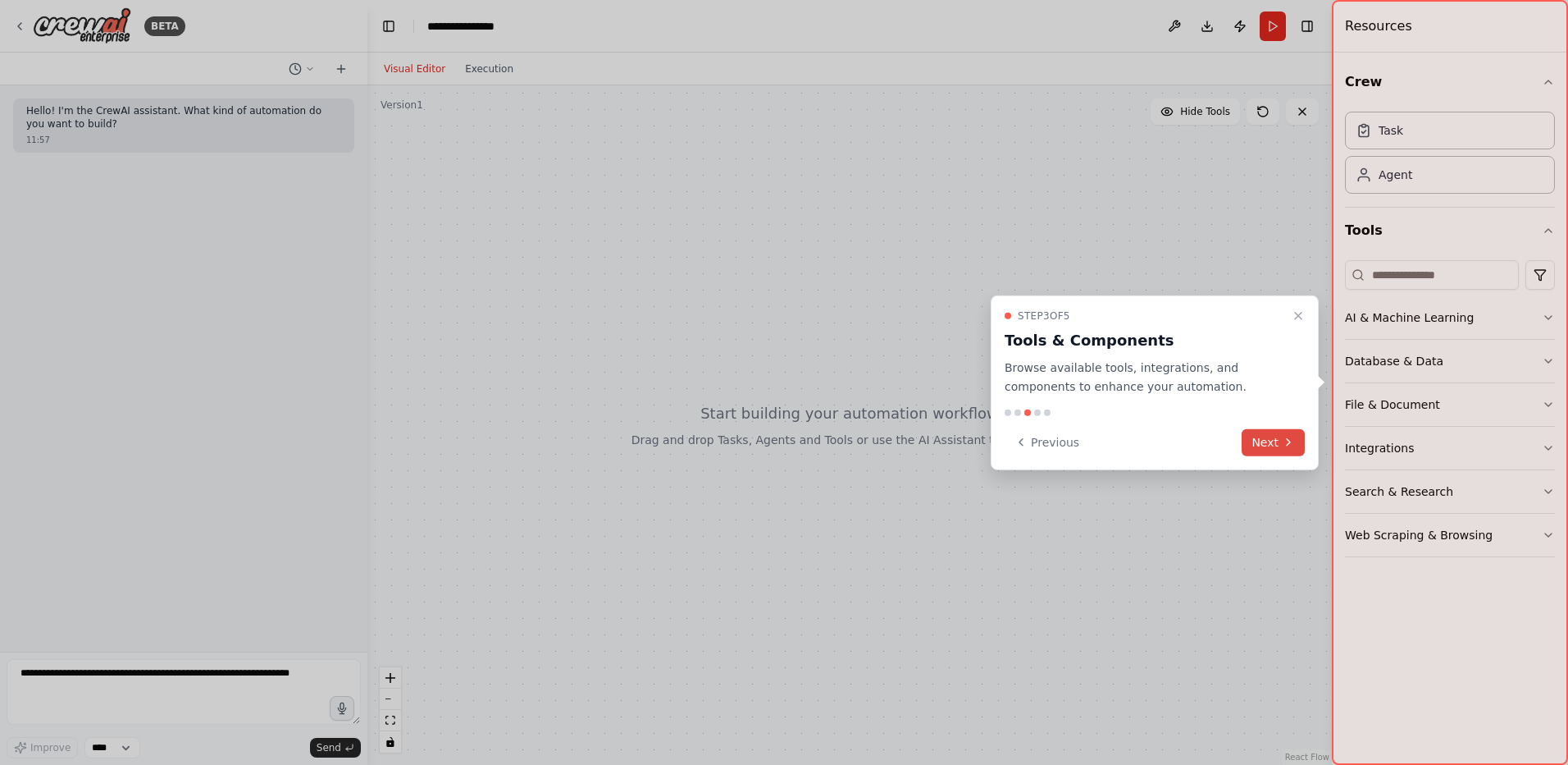
click at [1256, 436] on button "Next" at bounding box center [1273, 441] width 63 height 27
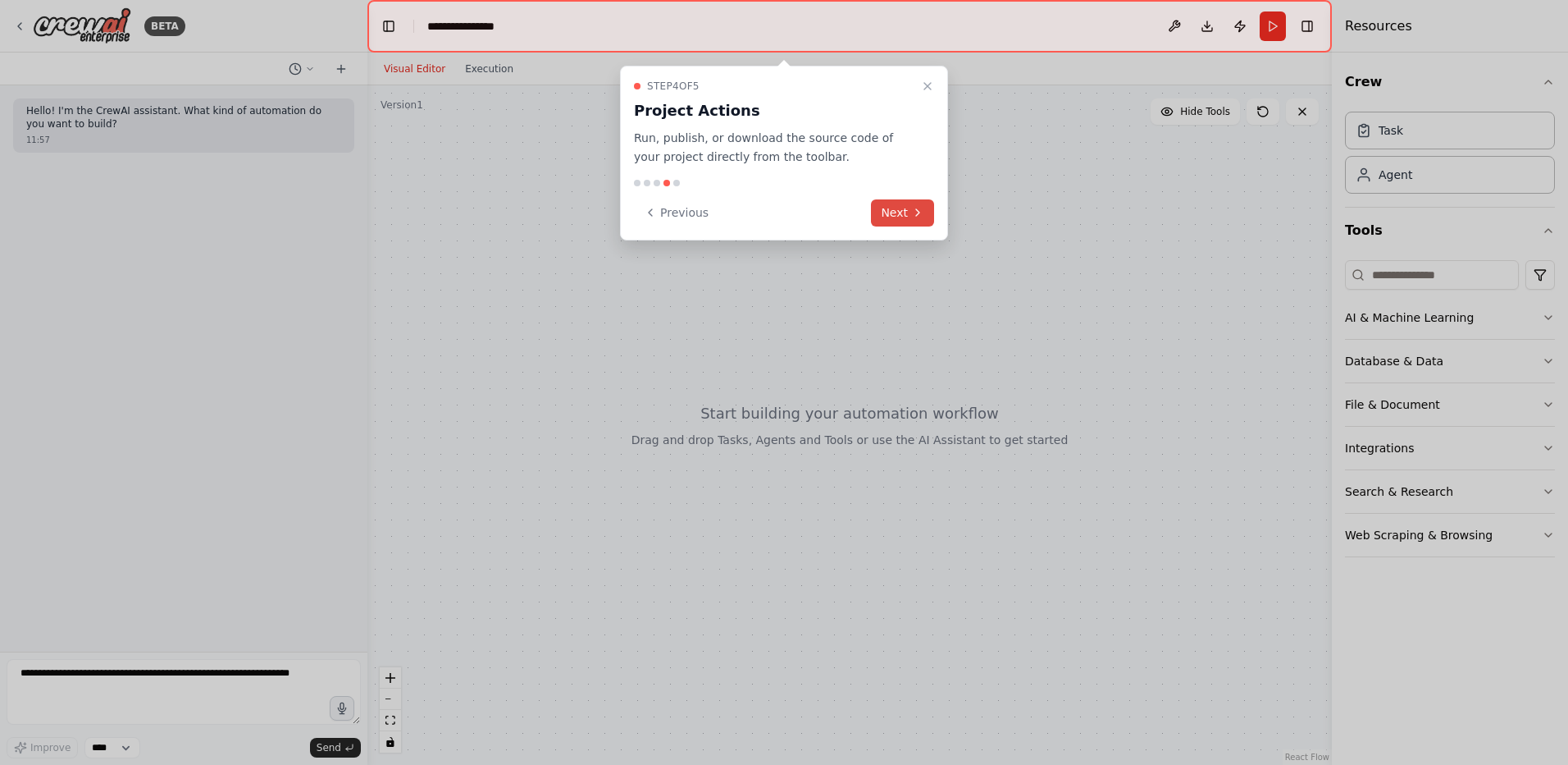
click at [907, 215] on button "Next" at bounding box center [902, 212] width 63 height 27
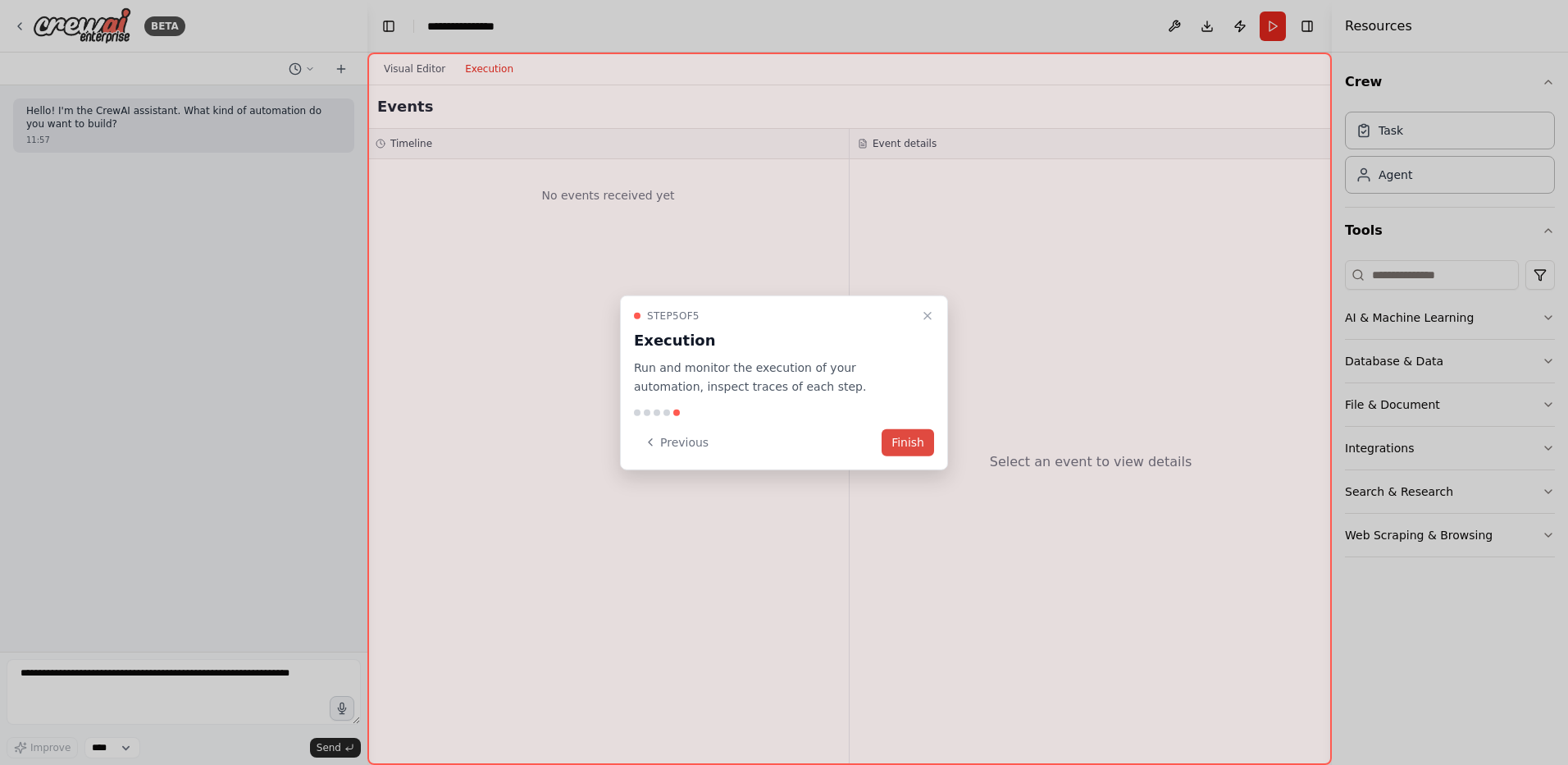
click at [905, 439] on button "Finish" at bounding box center [907, 441] width 52 height 27
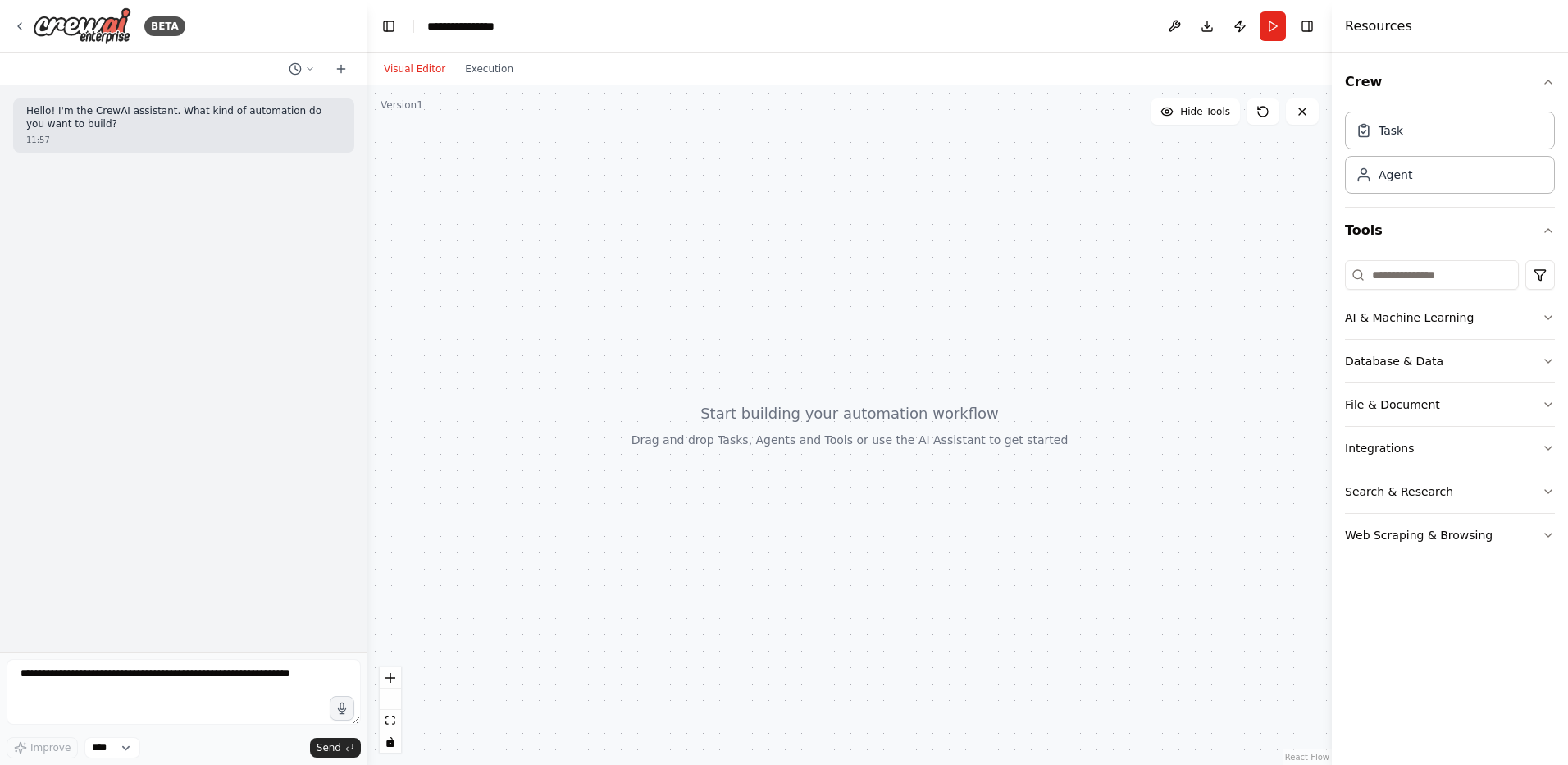
click at [890, 293] on div at bounding box center [849, 425] width 964 height 680
click at [14, 27] on icon at bounding box center [20, 27] width 13 height 13
